Goal: Task Accomplishment & Management: Manage account settings

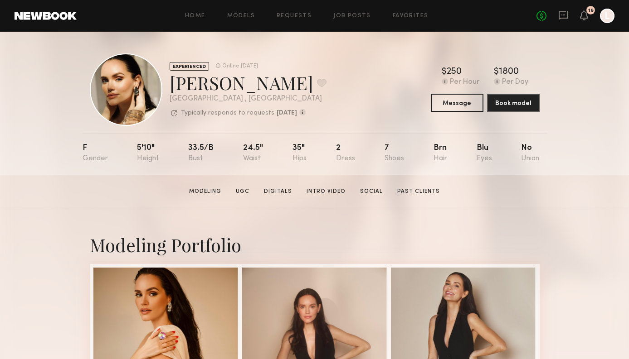
click at [601, 23] on icon "L" at bounding box center [607, 16] width 15 height 15
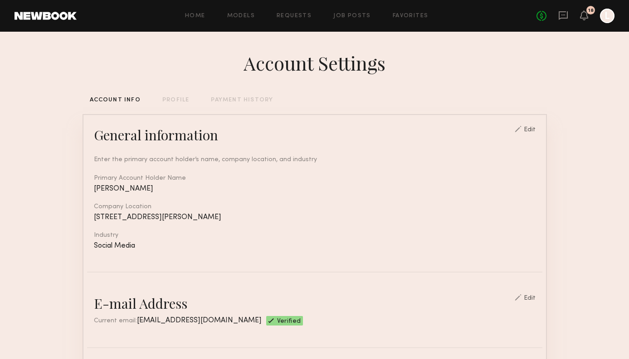
click at [302, 21] on div "Home Models Requests Job Posts Favorites Sign Out No fees up to $5,000 18 L" at bounding box center [346, 16] width 538 height 15
click at [293, 14] on link "Requests" at bounding box center [294, 16] width 35 height 6
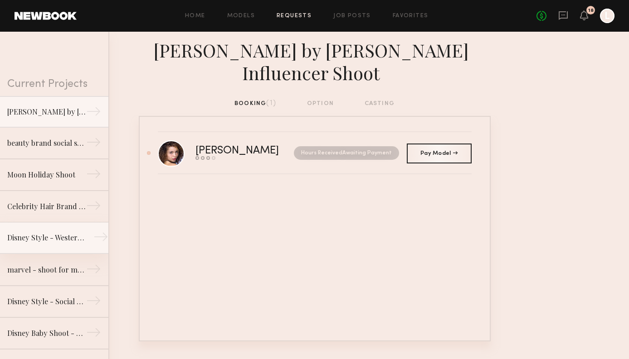
click at [77, 238] on div "Disney Style - Western Shoot" at bounding box center [46, 238] width 79 height 11
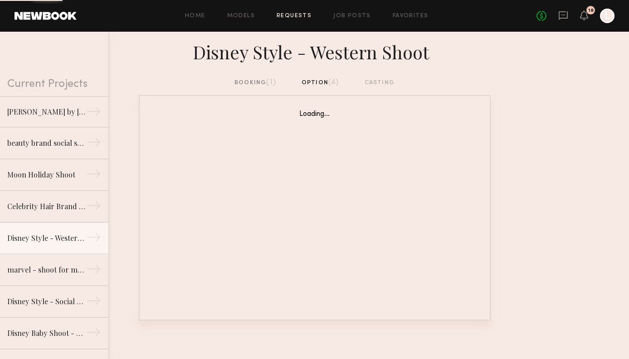
click at [239, 78] on div "booking (1)" at bounding box center [255, 83] width 42 height 10
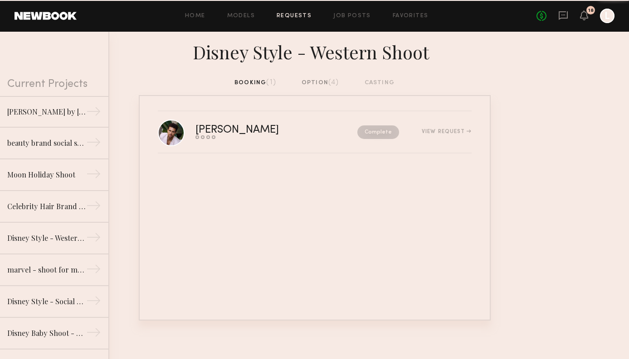
click at [318, 81] on div "option (4)" at bounding box center [320, 83] width 38 height 10
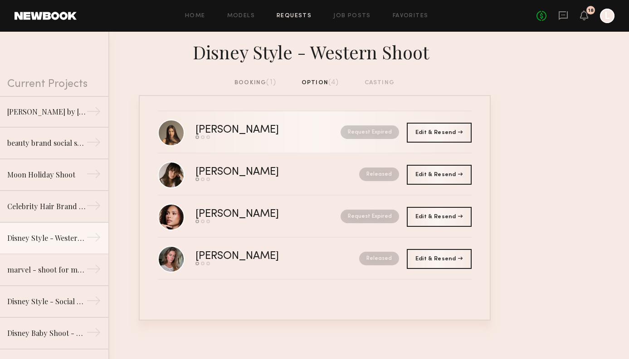
click at [310, 143] on link "[PERSON_NAME] Send request Model response Book model Request Expired" at bounding box center [315, 133] width 314 height 42
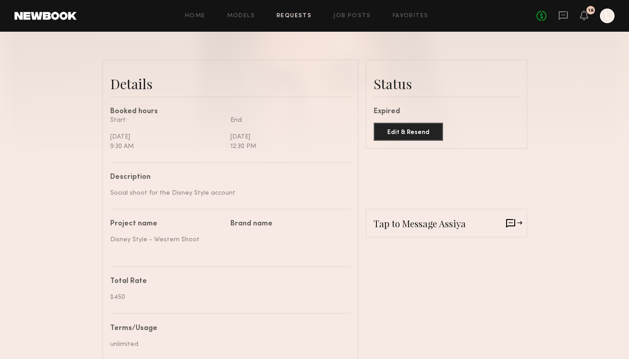
scroll to position [229, 0]
